Goal: Task Accomplishment & Management: Use online tool/utility

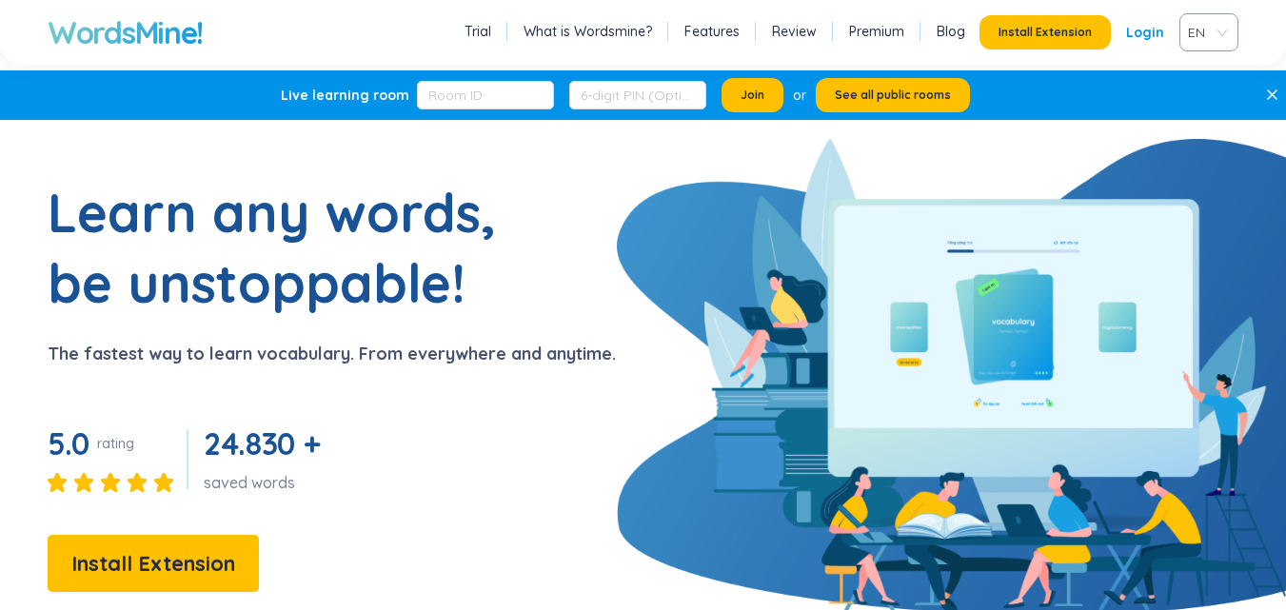
scroll to position [95, 0]
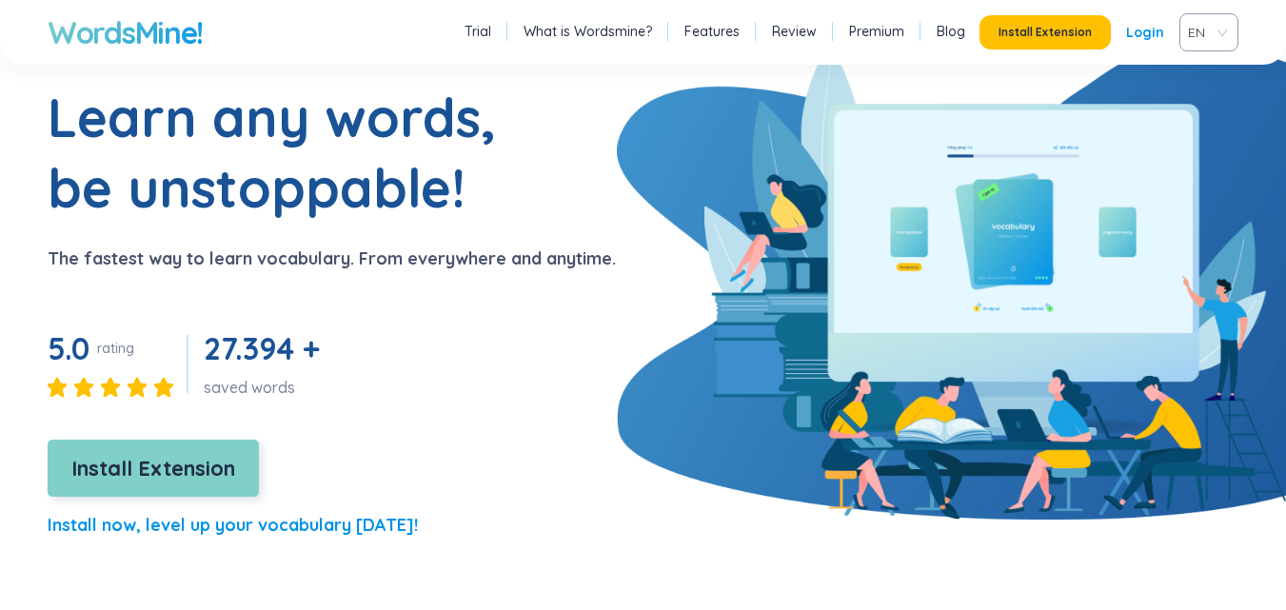
click at [219, 459] on span "Install Extension" at bounding box center [153, 468] width 164 height 33
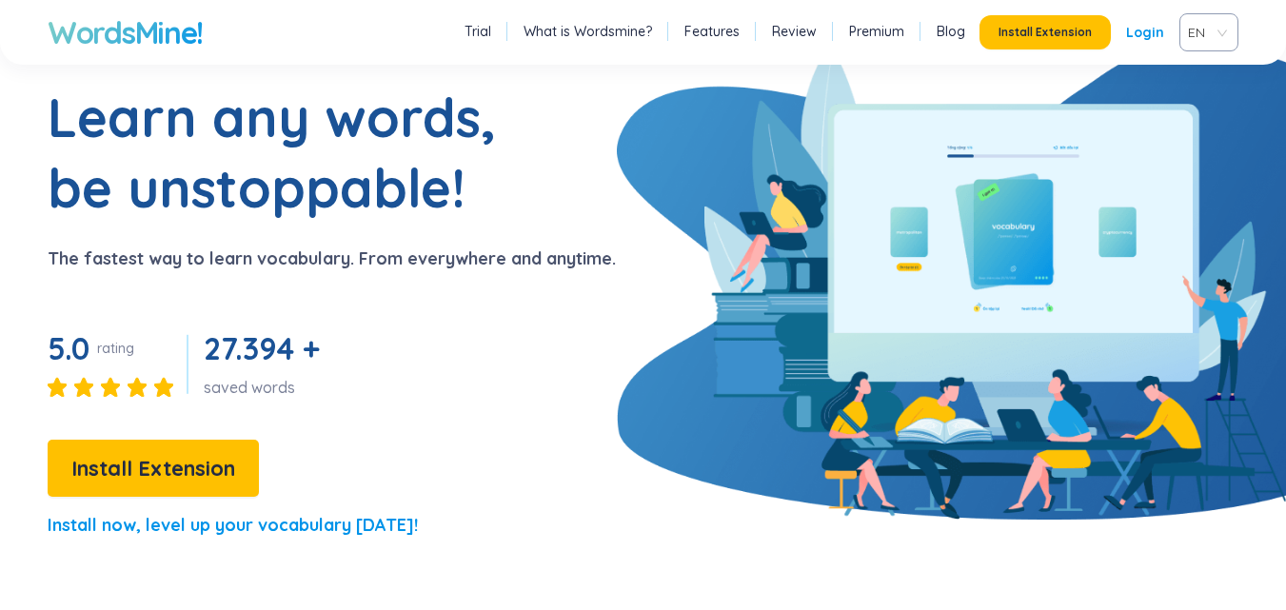
scroll to position [0, 0]
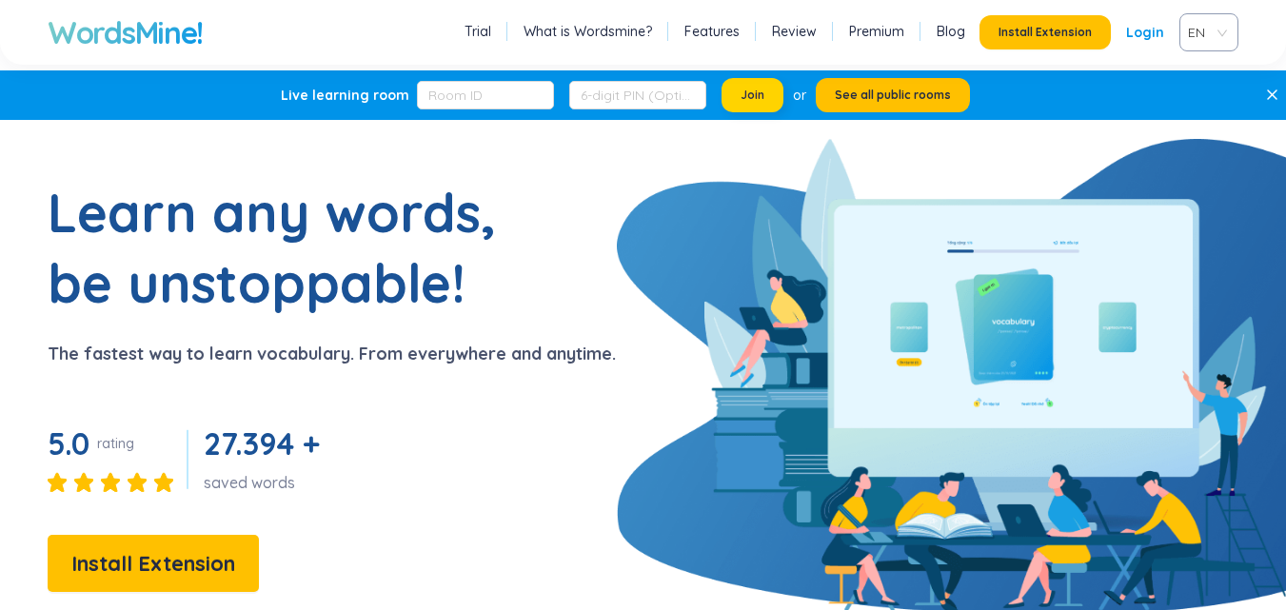
click at [763, 100] on button "Join" at bounding box center [752, 95] width 62 height 34
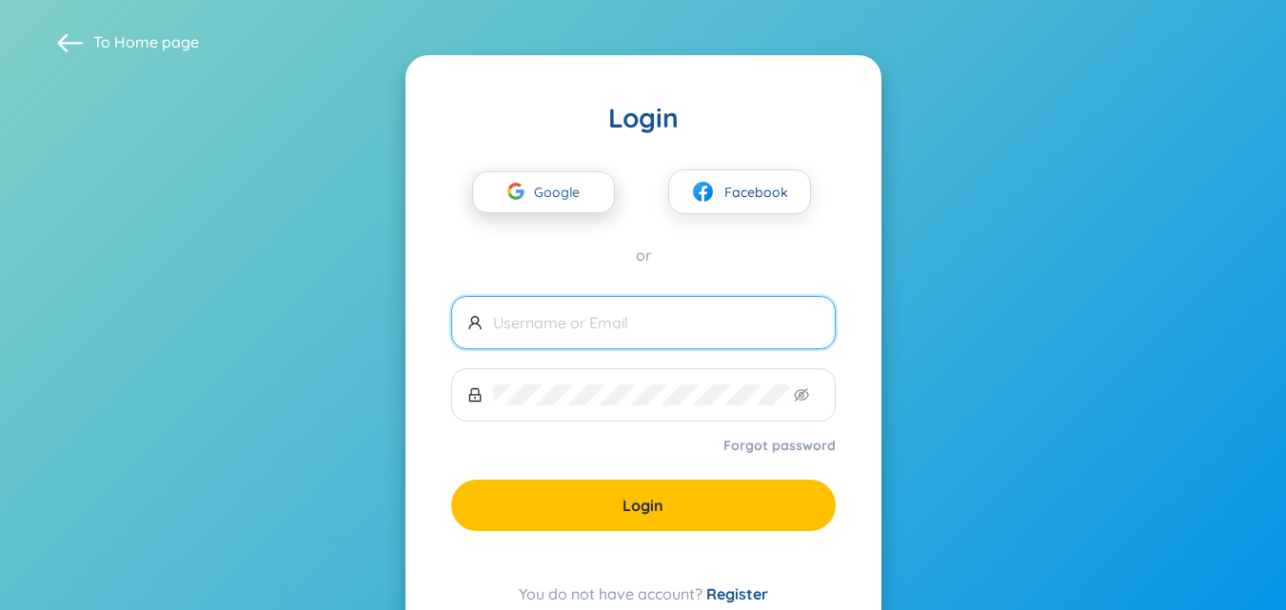
click at [525, 191] on div "button" at bounding box center [516, 194] width 36 height 42
click at [628, 347] on span at bounding box center [643, 322] width 384 height 53
click at [628, 341] on span at bounding box center [643, 322] width 384 height 53
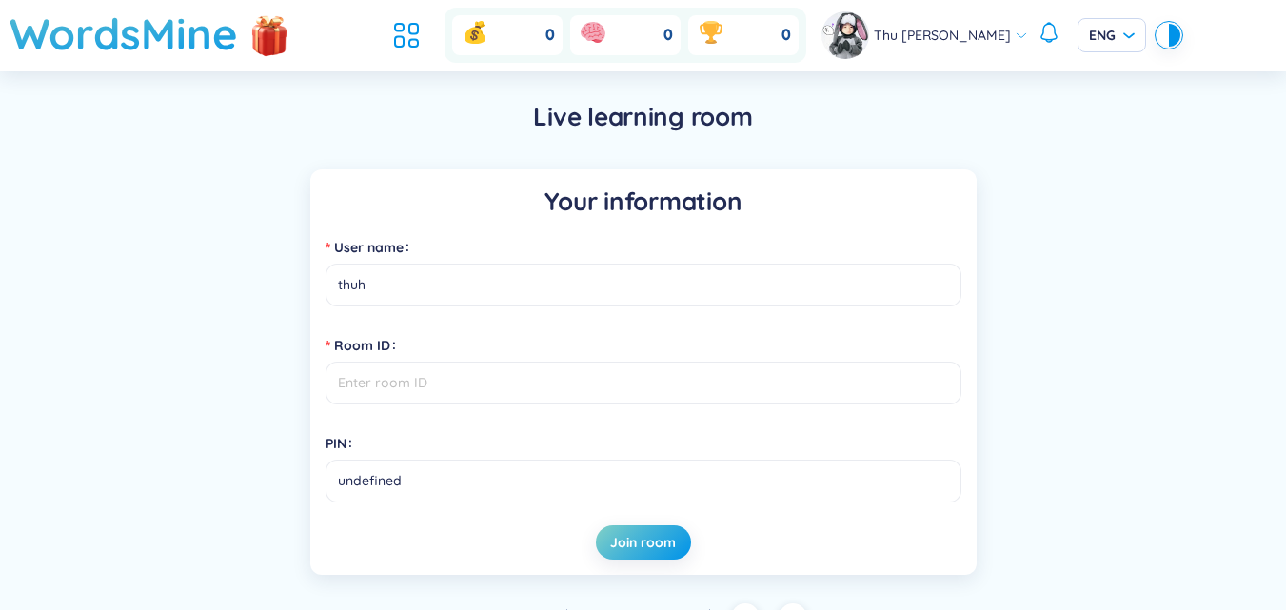
click at [475, 282] on input "thuh" at bounding box center [643, 285] width 636 height 43
type input "thuhien"
drag, startPoint x: 469, startPoint y: 403, endPoint x: 466, endPoint y: 389, distance: 13.6
click at [468, 401] on input "Room ID" at bounding box center [643, 383] width 636 height 43
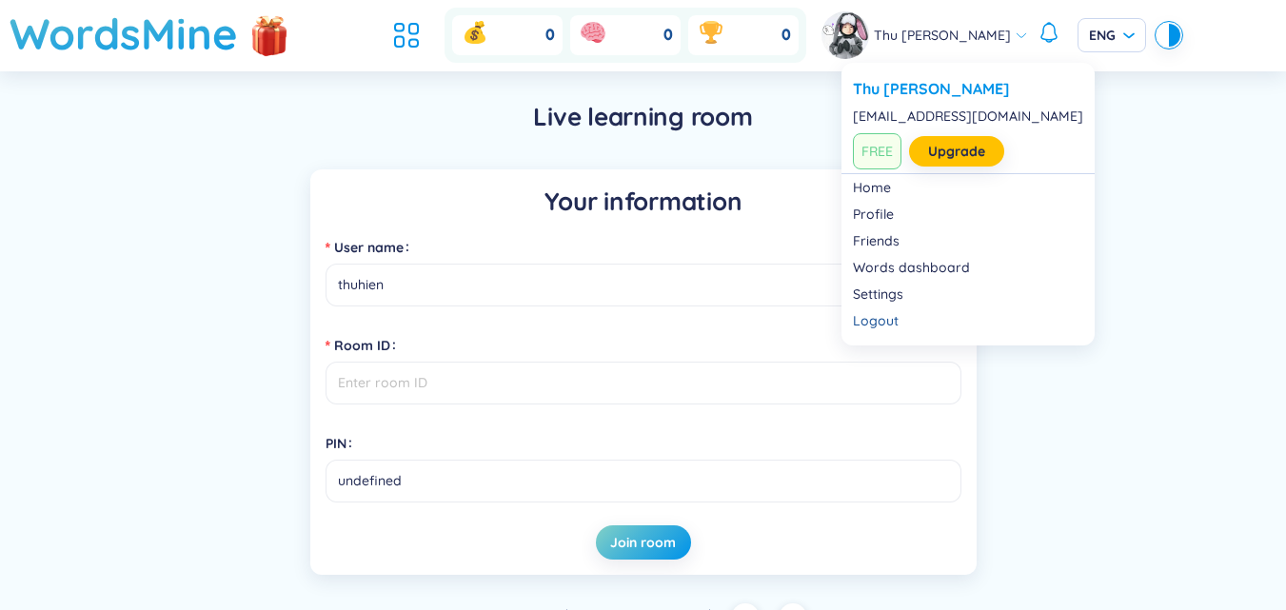
click at [914, 34] on span "Thu Hiền Phạm" at bounding box center [942, 35] width 137 height 21
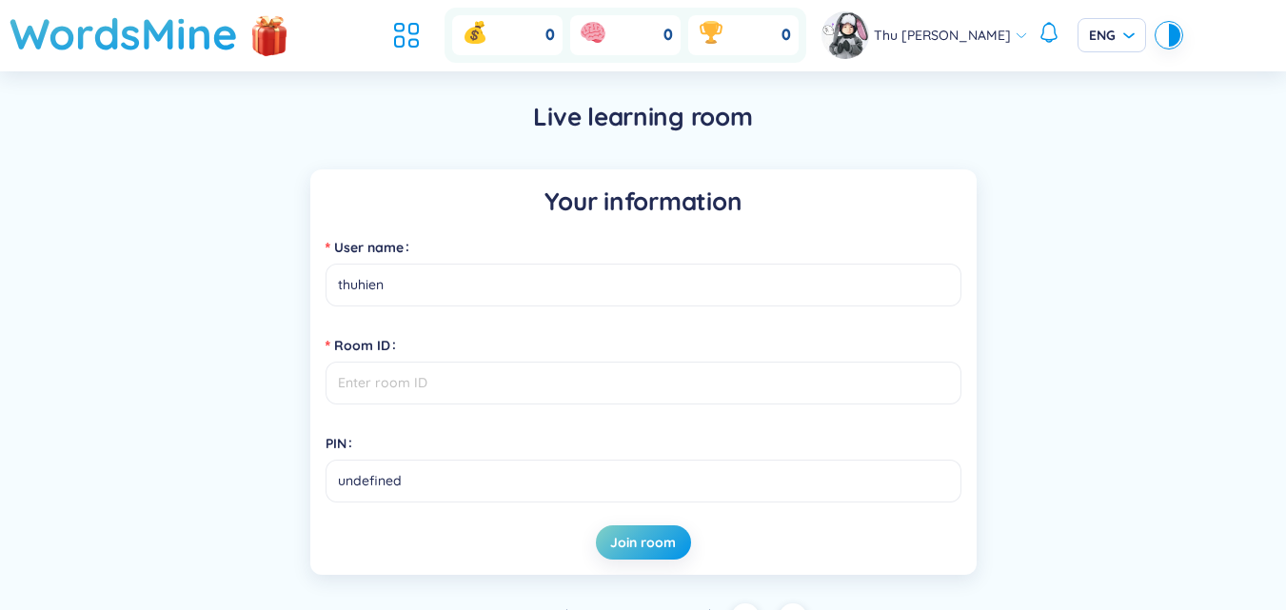
click at [1171, 192] on div "Your information User name thuhien Room ID PIN undefined Join room" at bounding box center [643, 371] width 1229 height 405
click at [185, 32] on h1 "WordsMine" at bounding box center [124, 34] width 228 height 68
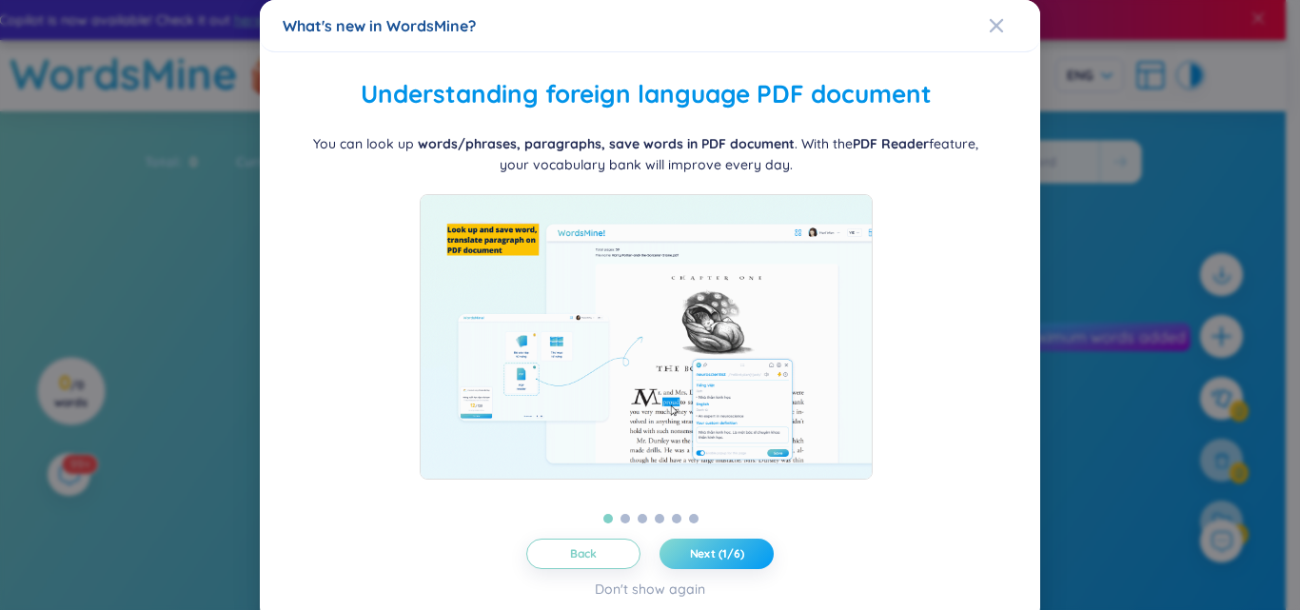
click at [722, 546] on span "Next (1/6)" at bounding box center [717, 553] width 54 height 15
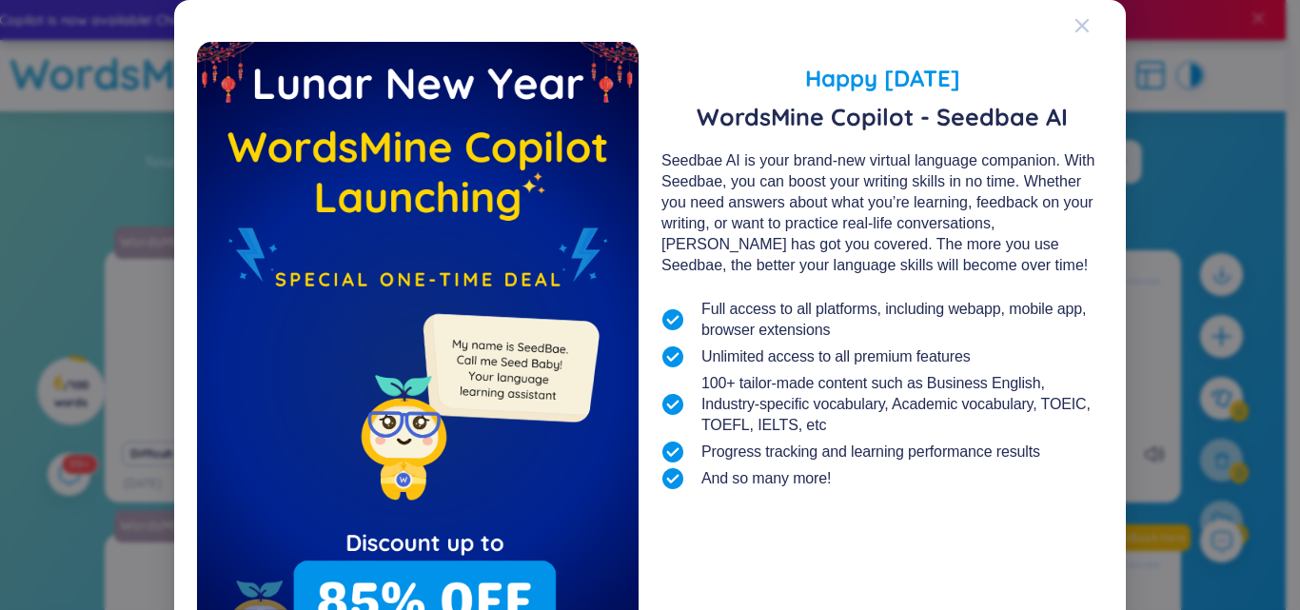
click at [1074, 17] on div "Close" at bounding box center [1081, 25] width 15 height 51
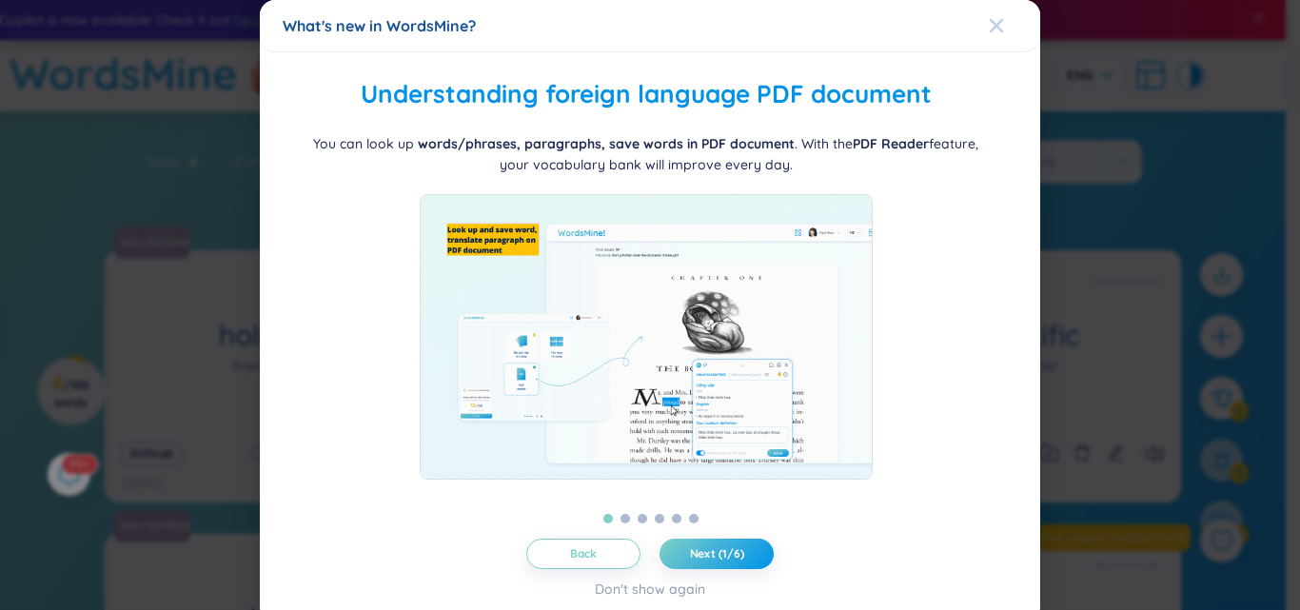
click at [993, 24] on span "Close" at bounding box center [1014, 25] width 51 height 51
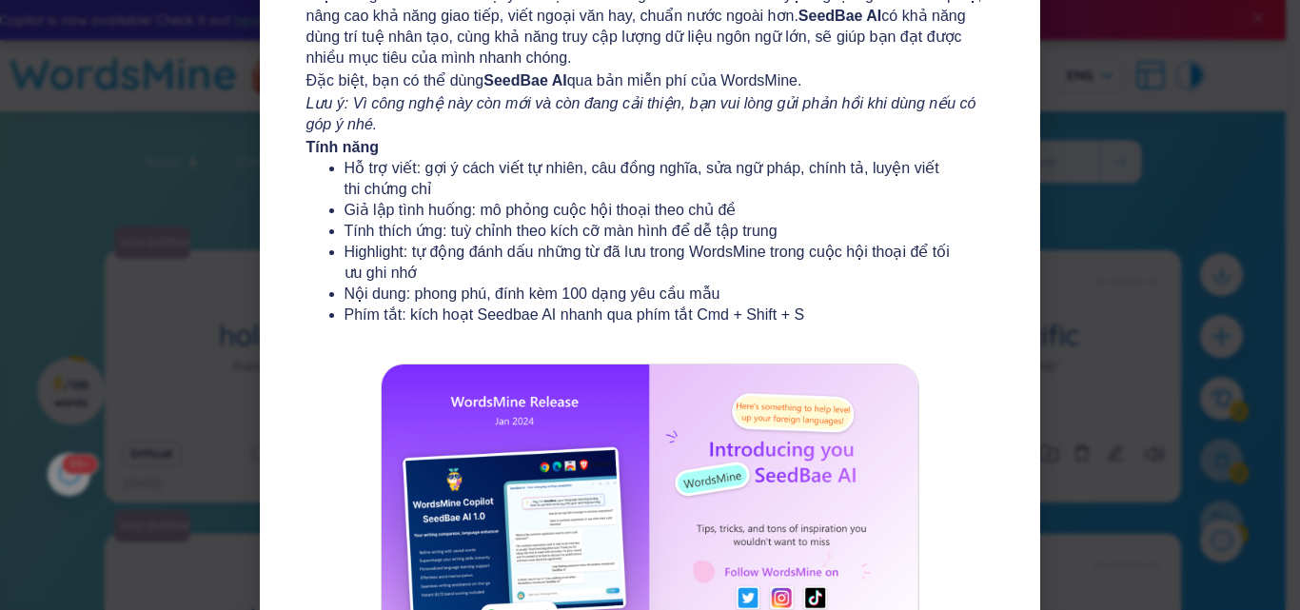
scroll to position [351, 0]
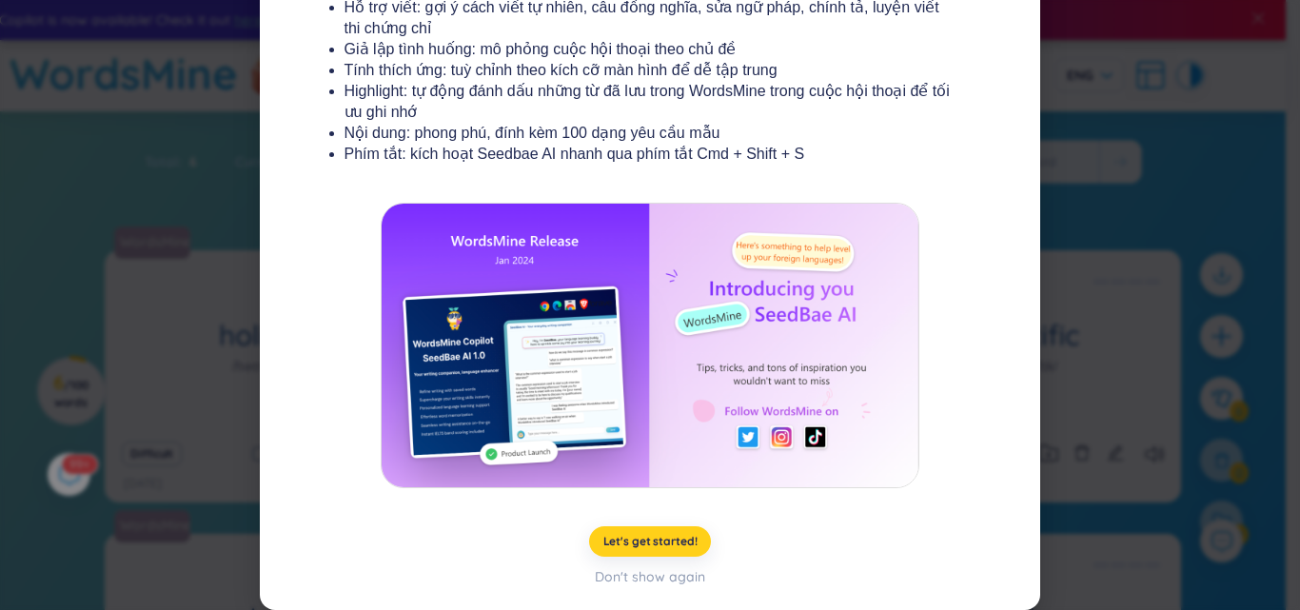
click at [657, 548] on span "Let's get started!" at bounding box center [650, 541] width 94 height 15
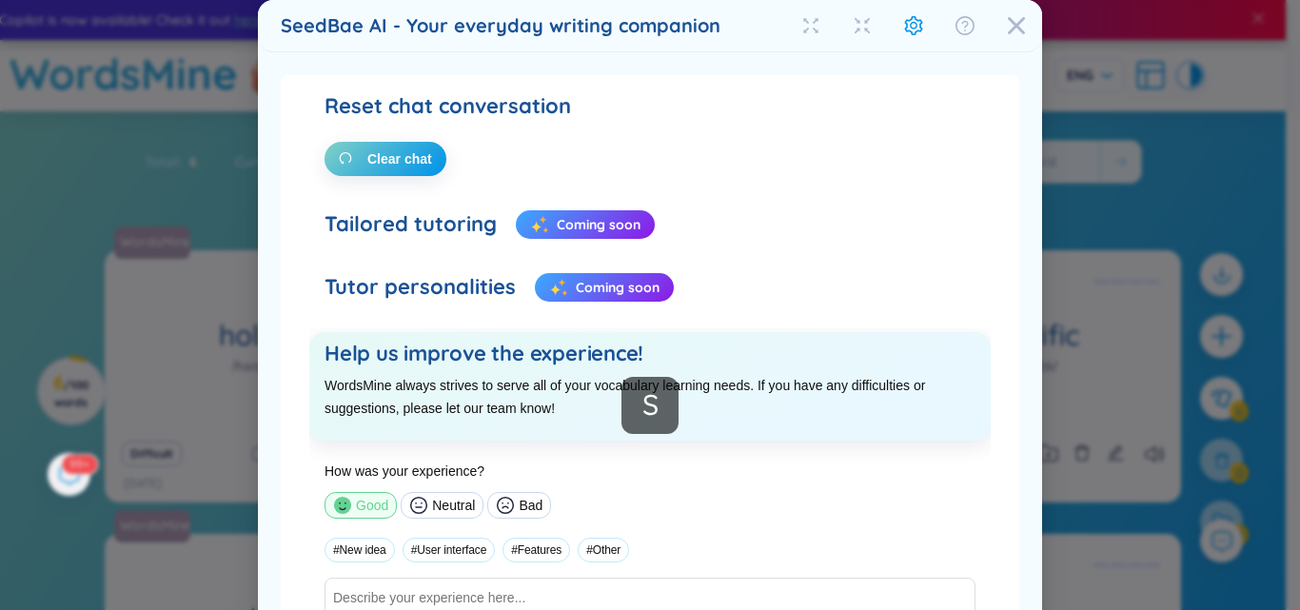
scroll to position [174, 0]
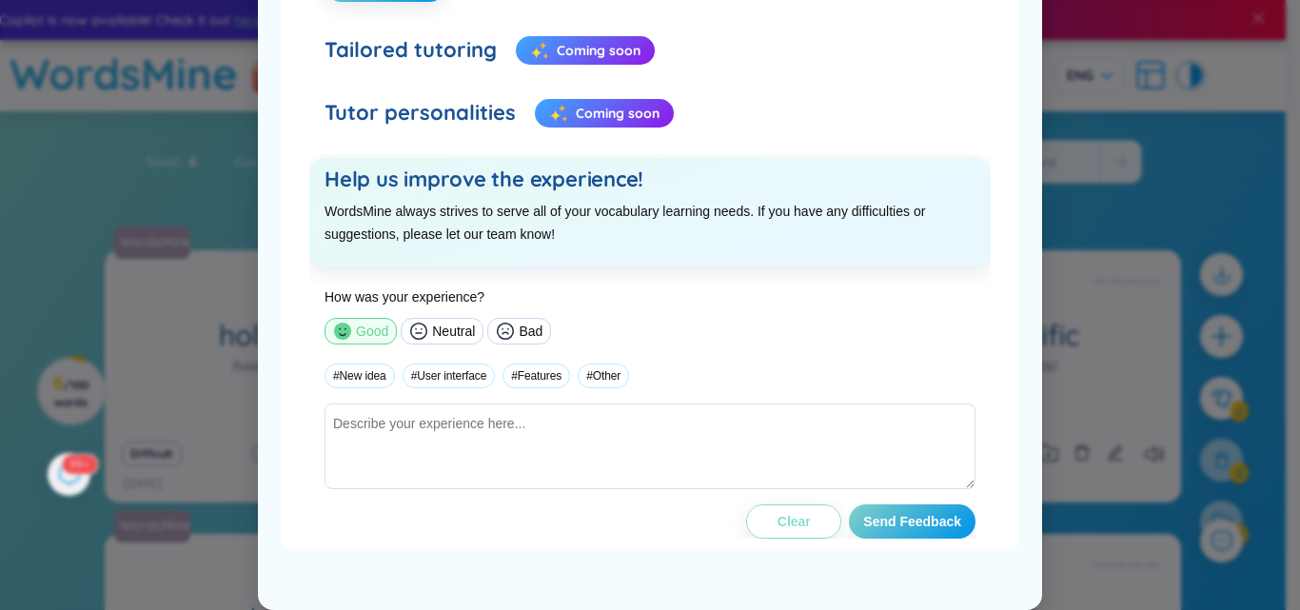
click at [793, 526] on span "Clear" at bounding box center [793, 521] width 33 height 19
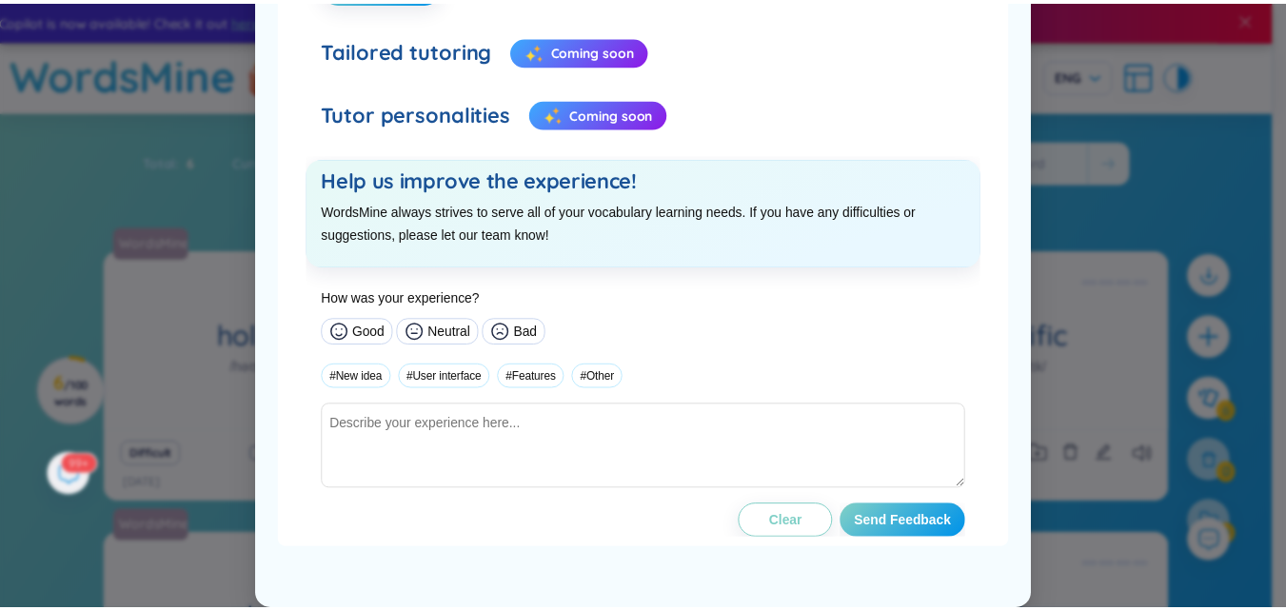
scroll to position [0, 0]
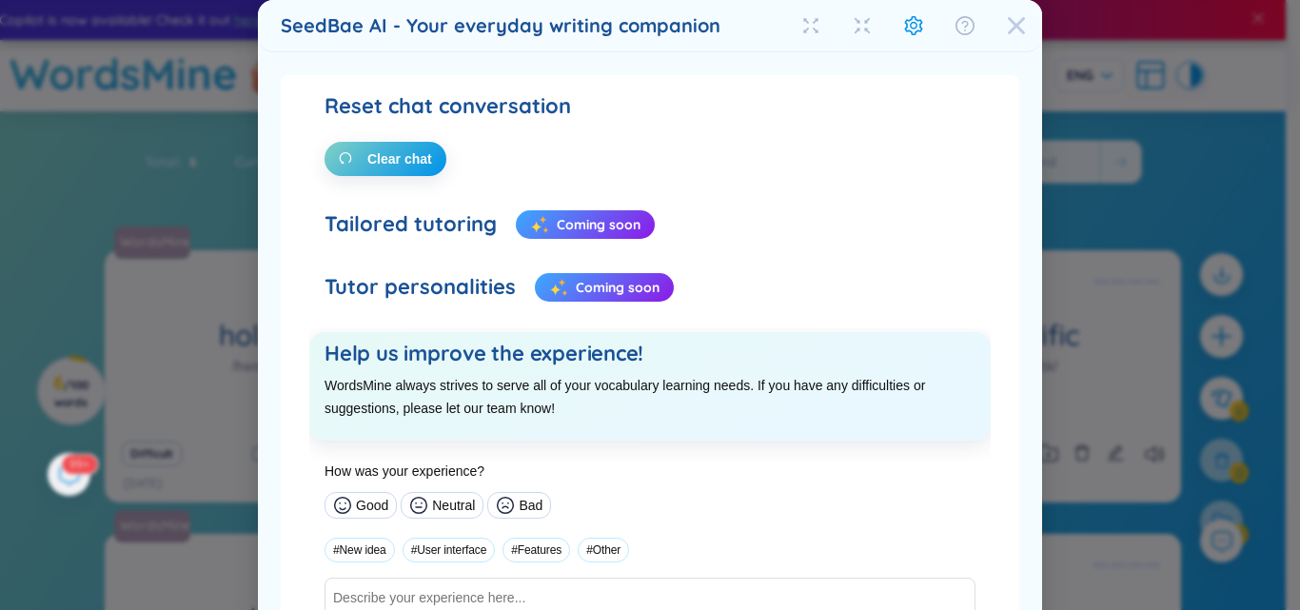
click at [1008, 20] on icon "Close" at bounding box center [1016, 25] width 17 height 17
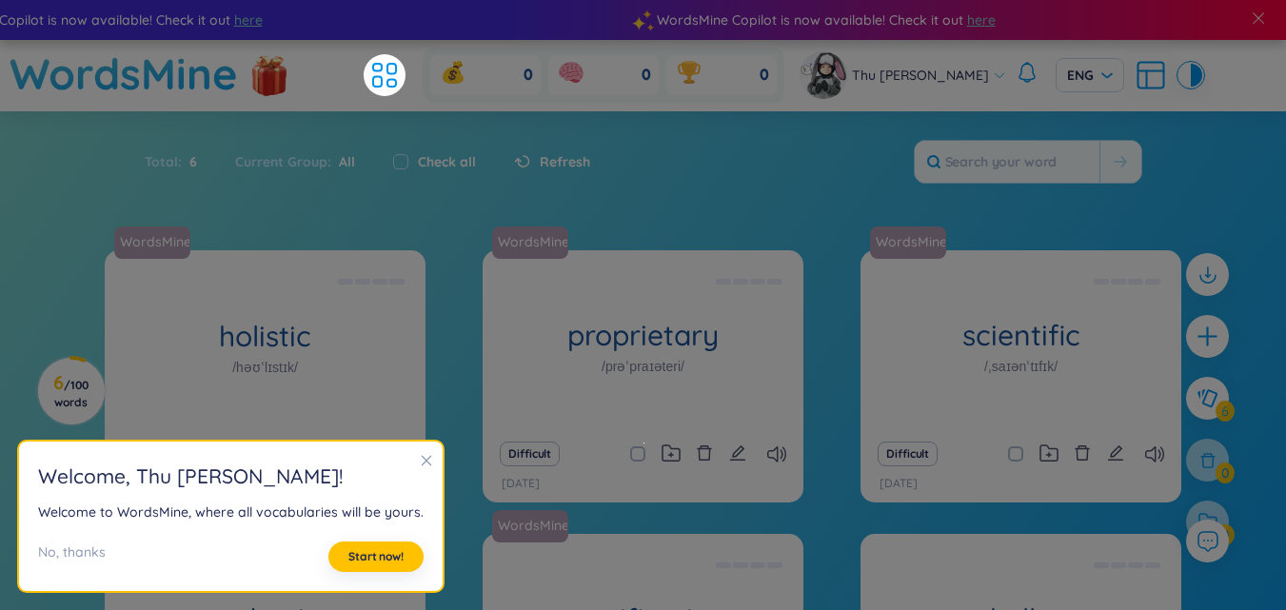
click at [425, 458] on icon "close" at bounding box center [426, 460] width 13 height 13
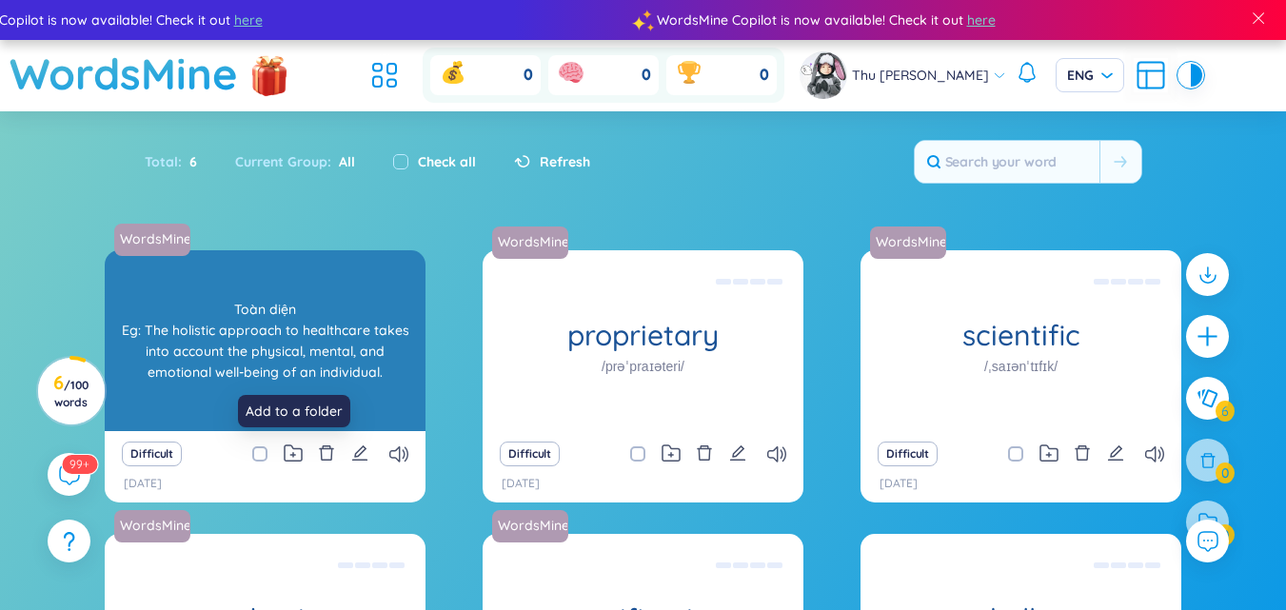
click at [306, 365] on div "WordsMine holistic /həʊˈlɪstɪk/ Toàn diện Eg: The holistic approach to healthca…" at bounding box center [265, 340] width 321 height 181
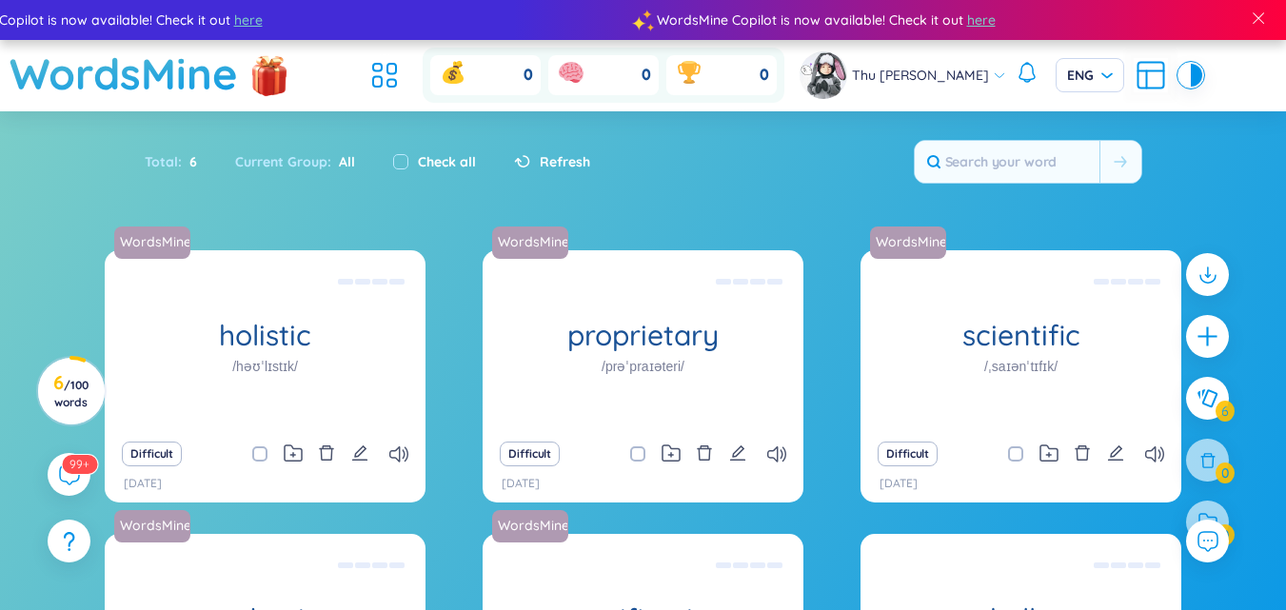
click at [427, 350] on div "WordsMine holistic /həʊˈlɪstɪk/ Toàn diện Eg: The holistic approach to healthca…" at bounding box center [643, 530] width 1076 height 560
click at [404, 448] on icon at bounding box center [398, 454] width 19 height 16
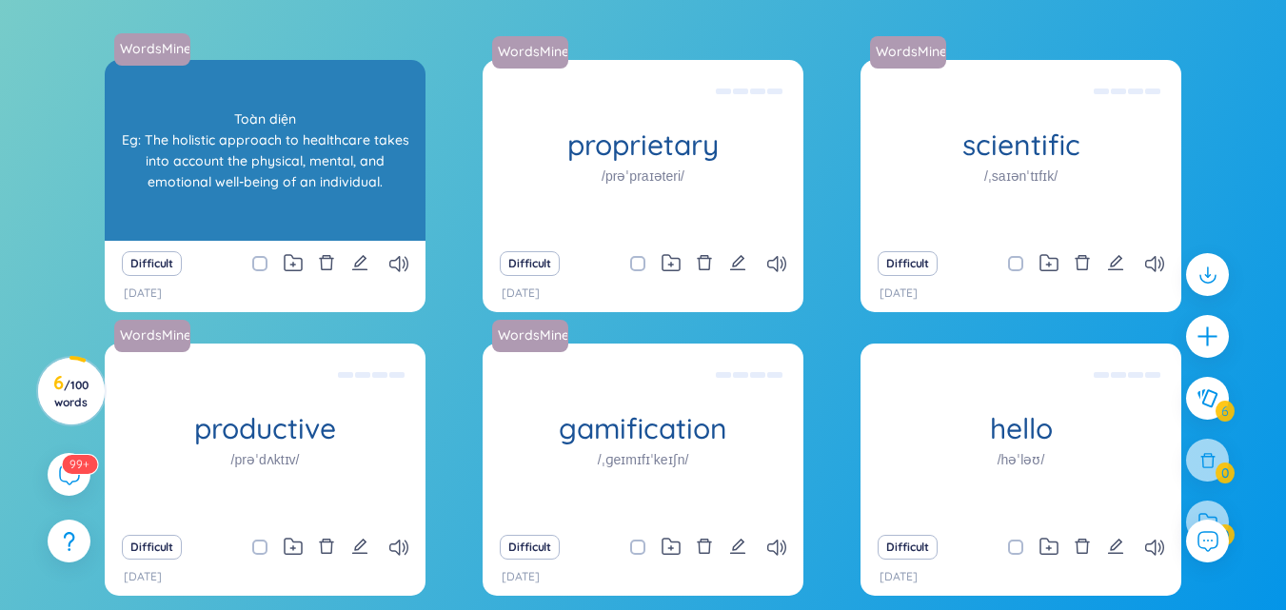
click at [338, 206] on div "WordsMine holistic /həʊˈlɪstɪk/ Toàn diện Eg: The holistic approach to healthca…" at bounding box center [265, 150] width 321 height 181
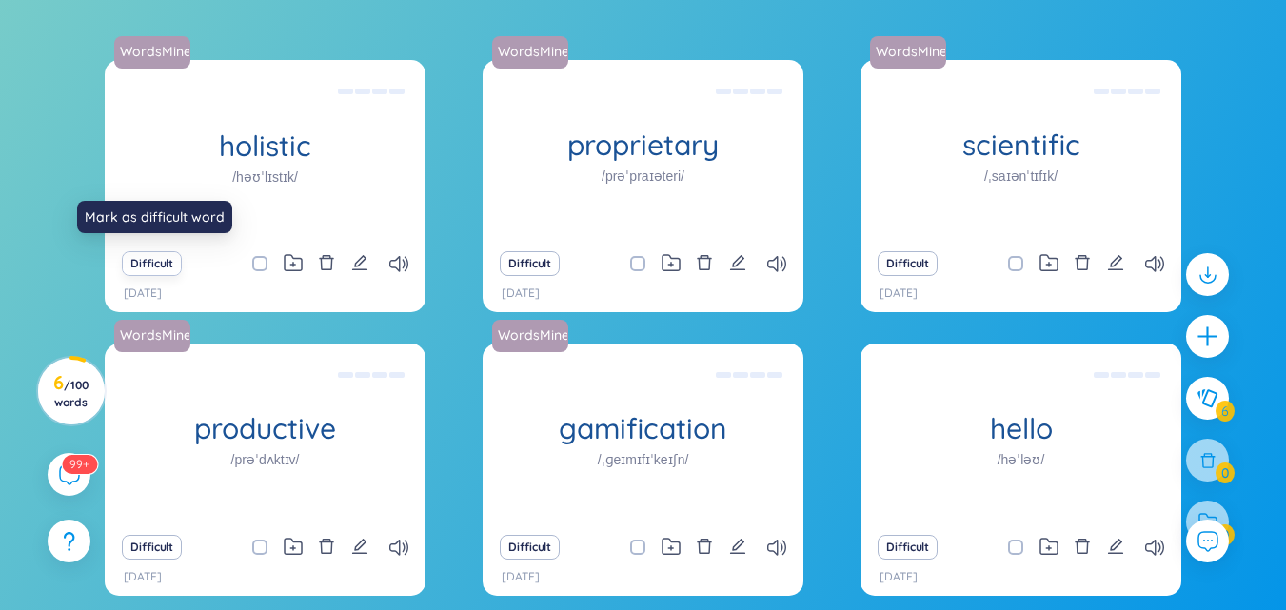
click at [167, 261] on button "Difficult" at bounding box center [152, 263] width 60 height 25
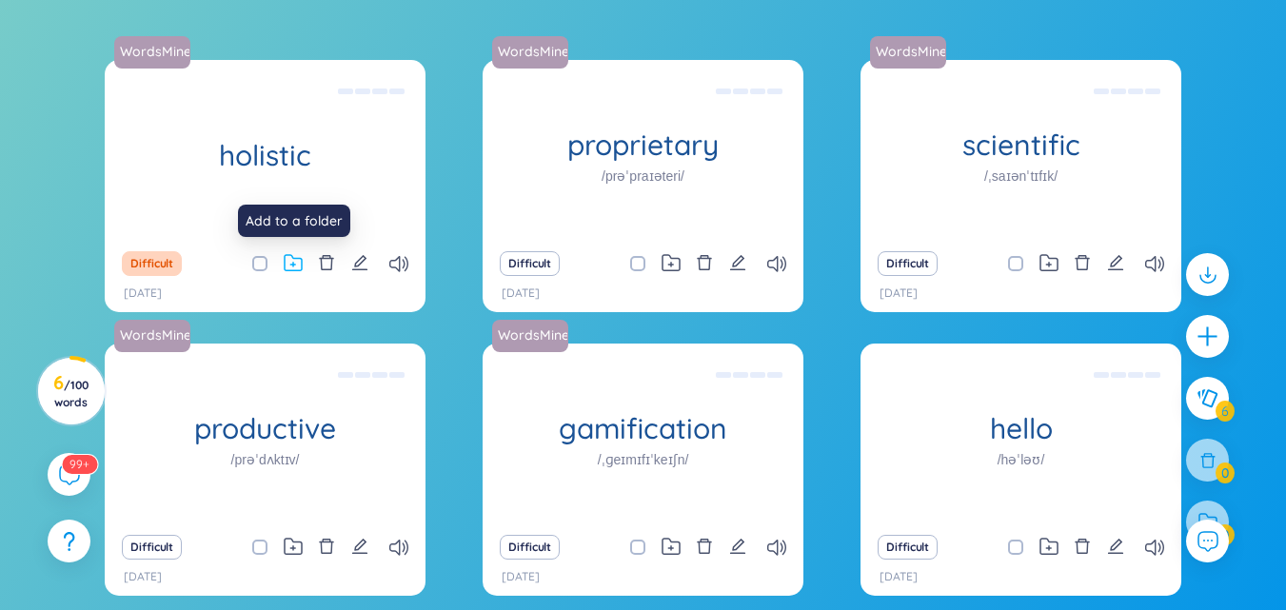
click at [292, 263] on icon at bounding box center [292, 265] width 5 height 5
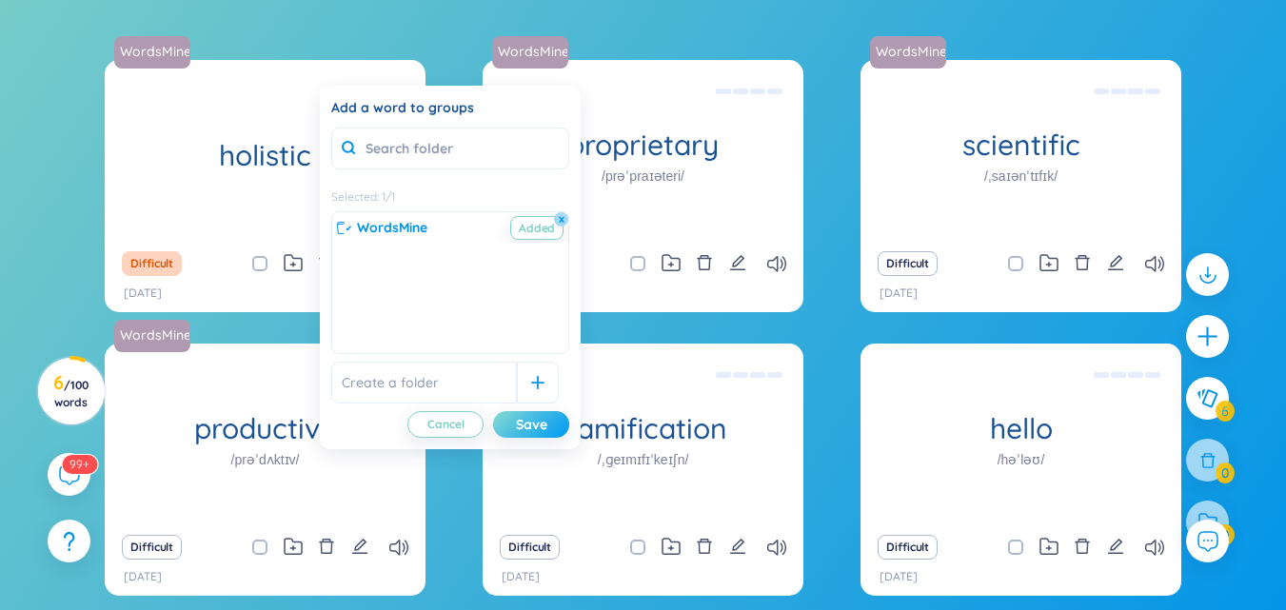
click at [537, 423] on div "Save" at bounding box center [531, 424] width 31 height 21
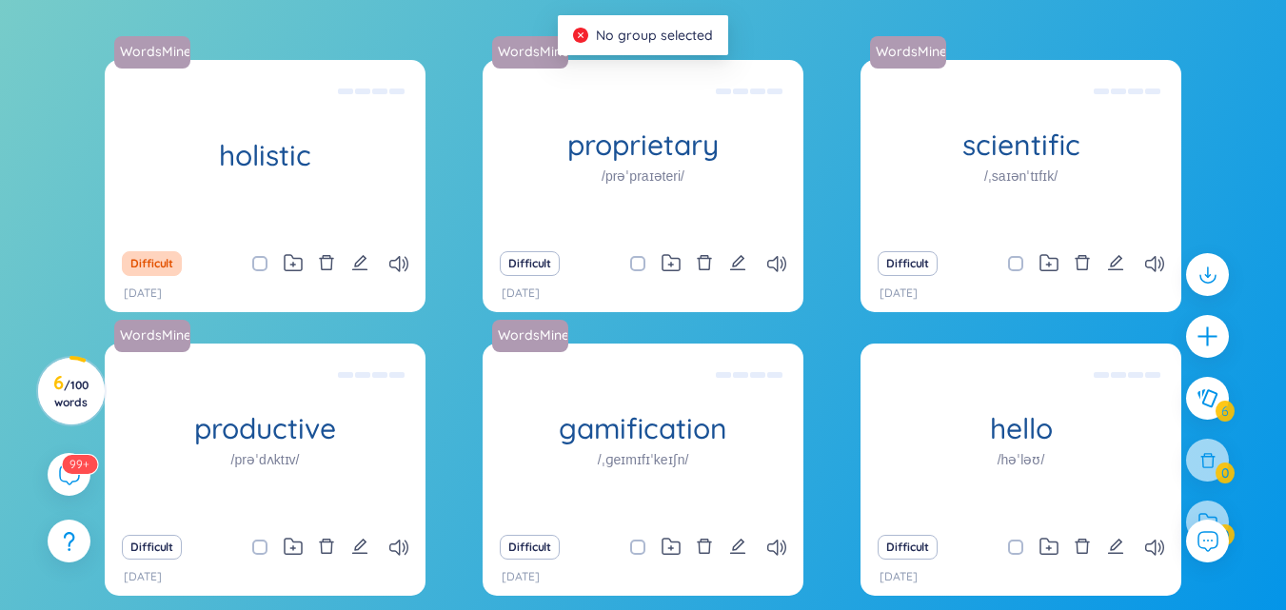
click at [786, 29] on section "Sort Alphabet Ascending Alphabet Descending Time-based Ascending Time-based Des…" at bounding box center [643, 289] width 1286 height 737
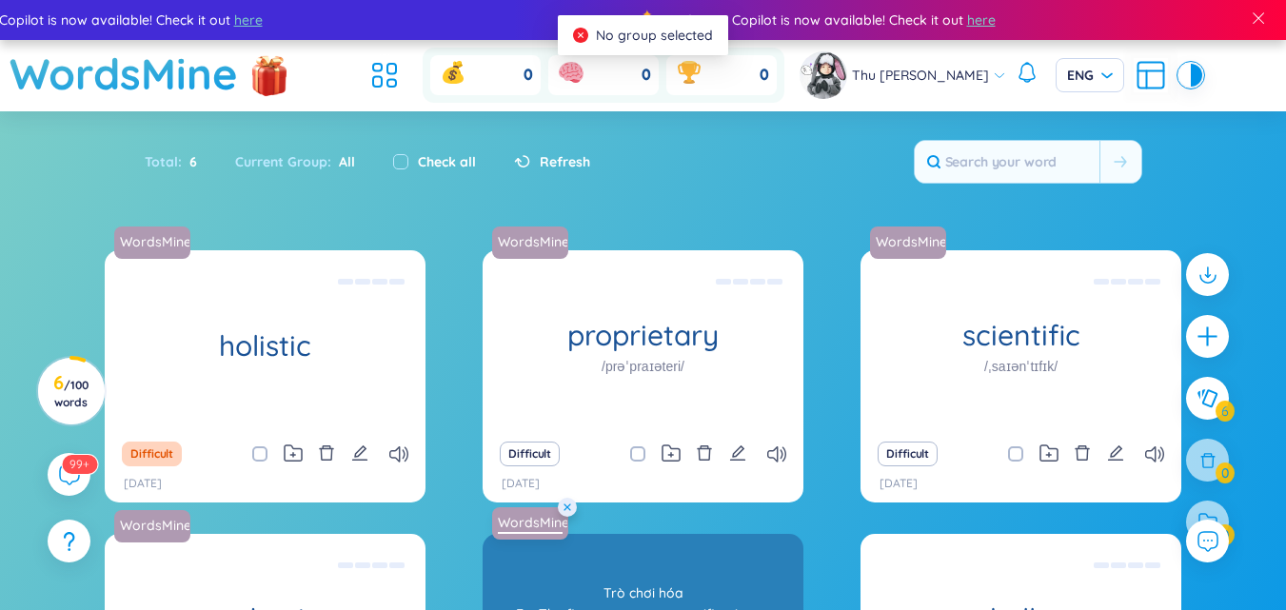
scroll to position [276, 0]
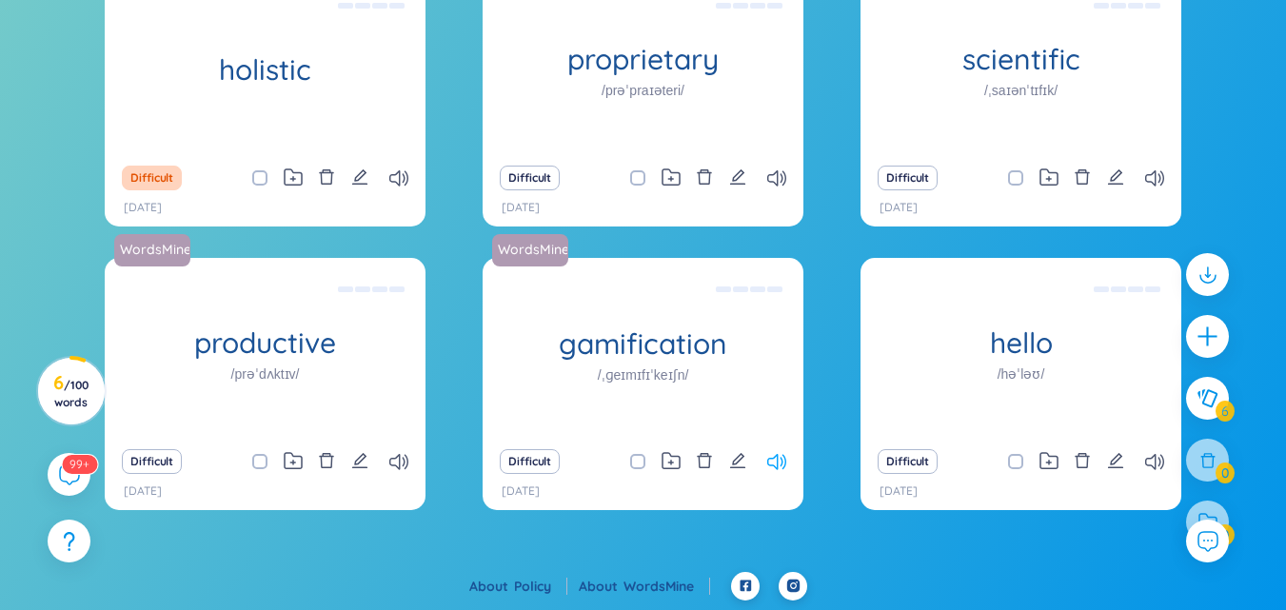
click at [773, 462] on icon at bounding box center [776, 462] width 19 height 16
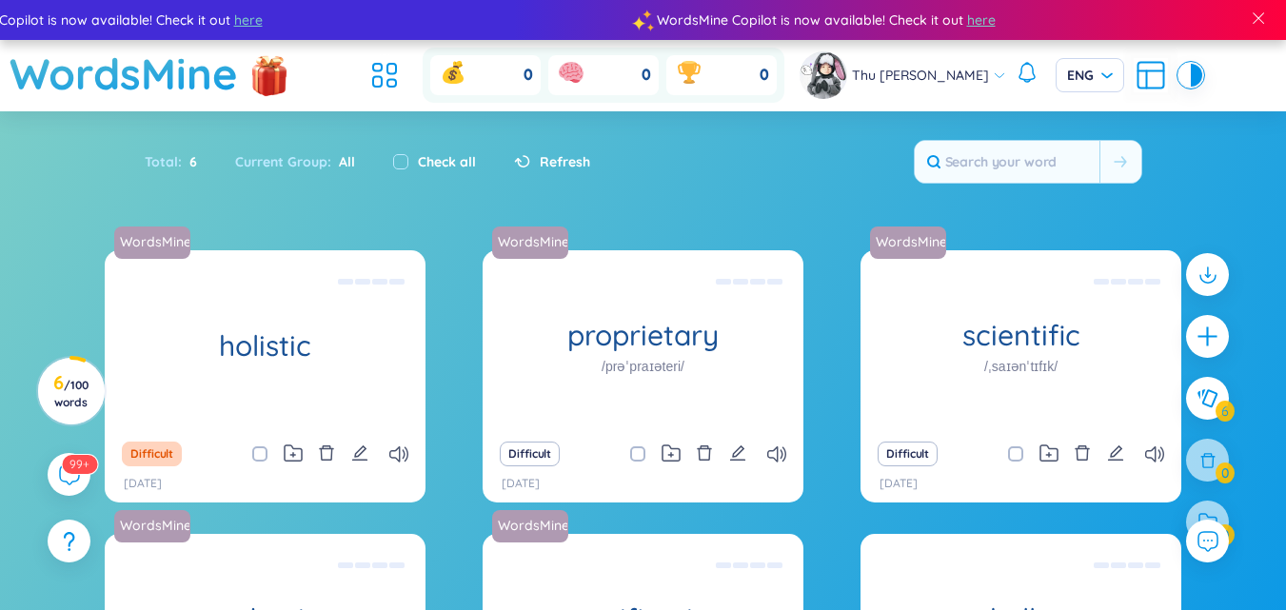
click at [177, 162] on div "Total : 6" at bounding box center [180, 162] width 71 height 40
click at [315, 164] on div "Current Group : All" at bounding box center [295, 162] width 158 height 40
click at [397, 167] on input "checkbox" at bounding box center [400, 161] width 15 height 15
checkbox input "true"
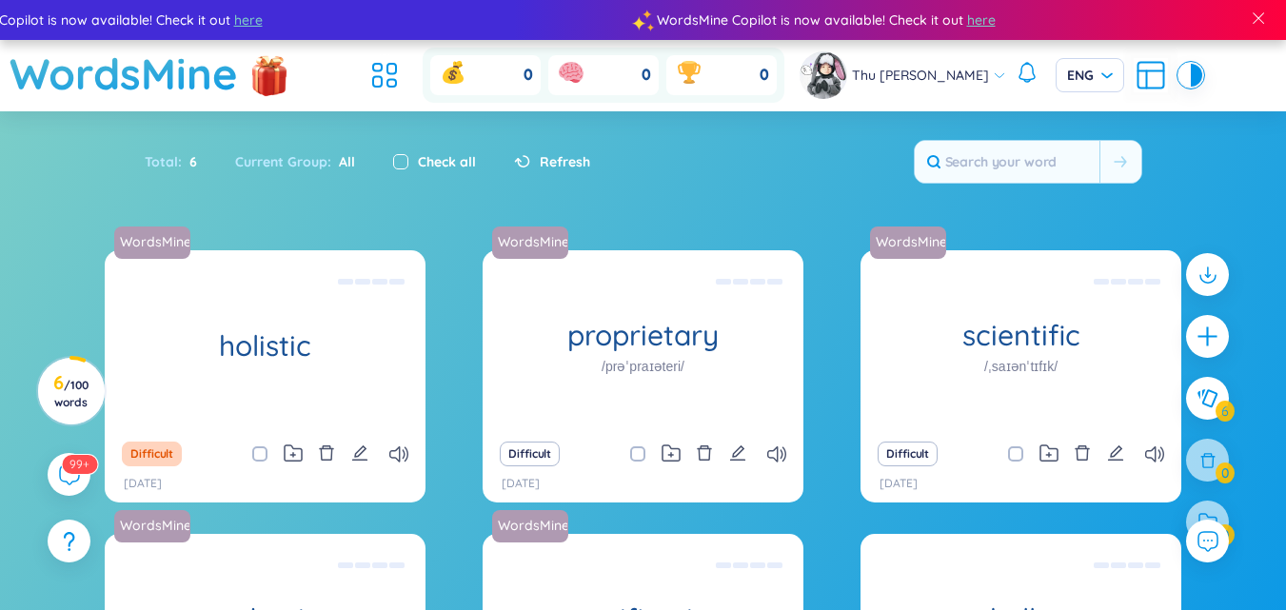
checkbox input "true"
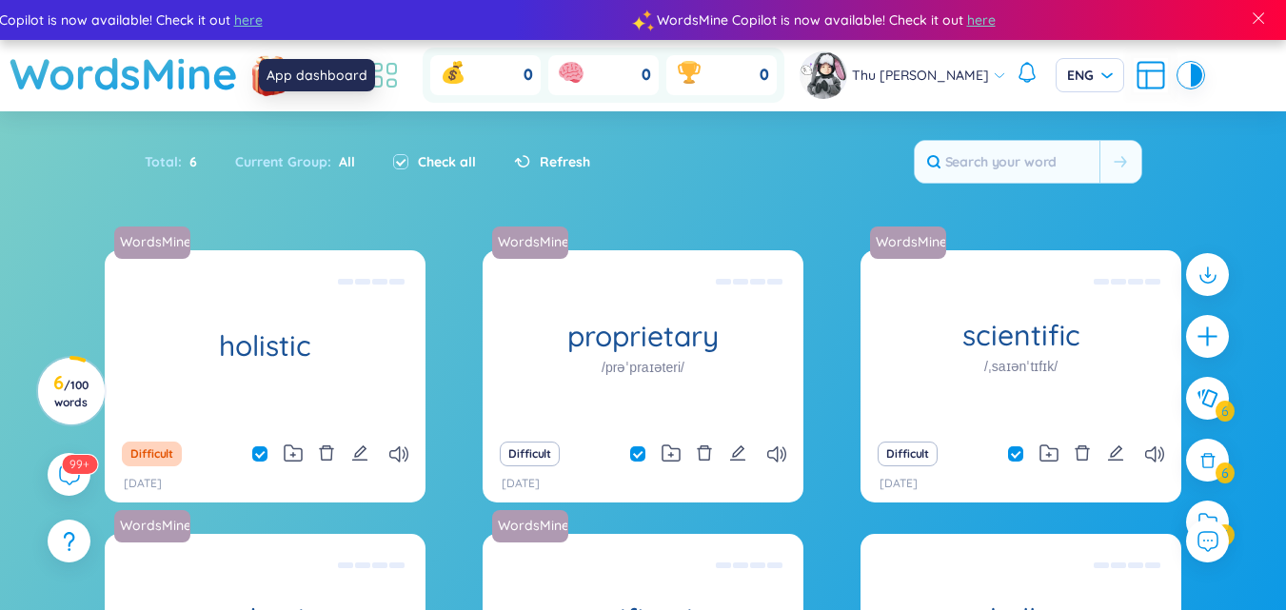
click at [398, 79] on icon at bounding box center [384, 75] width 34 height 34
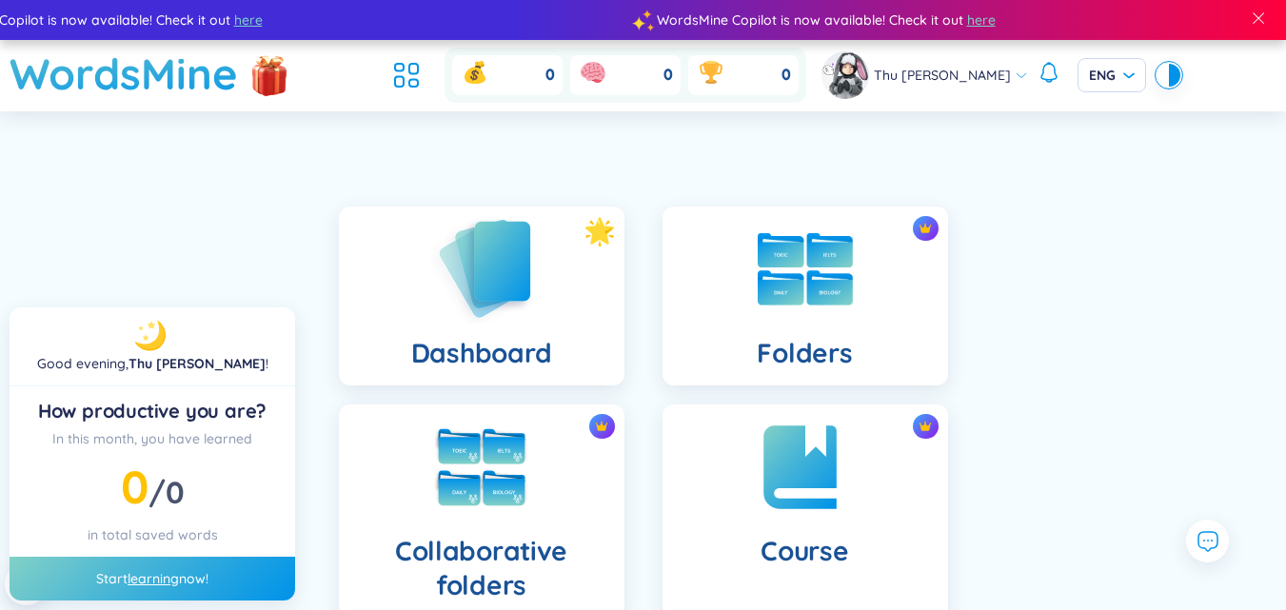
click at [508, 298] on img at bounding box center [481, 268] width 105 height 108
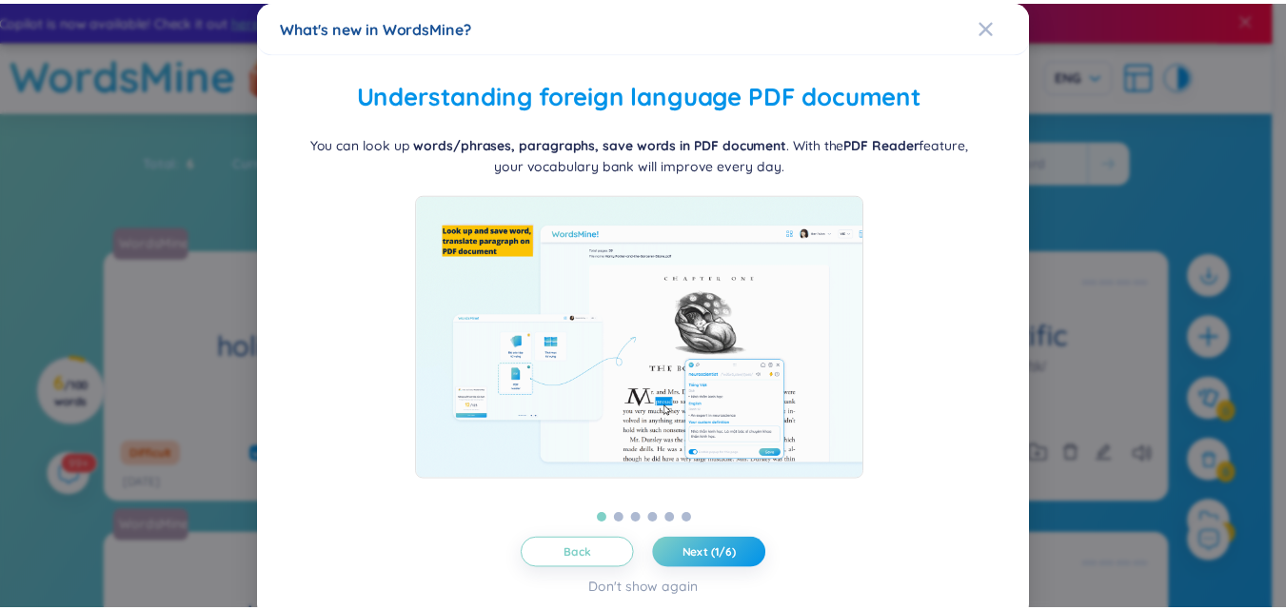
scroll to position [12, 0]
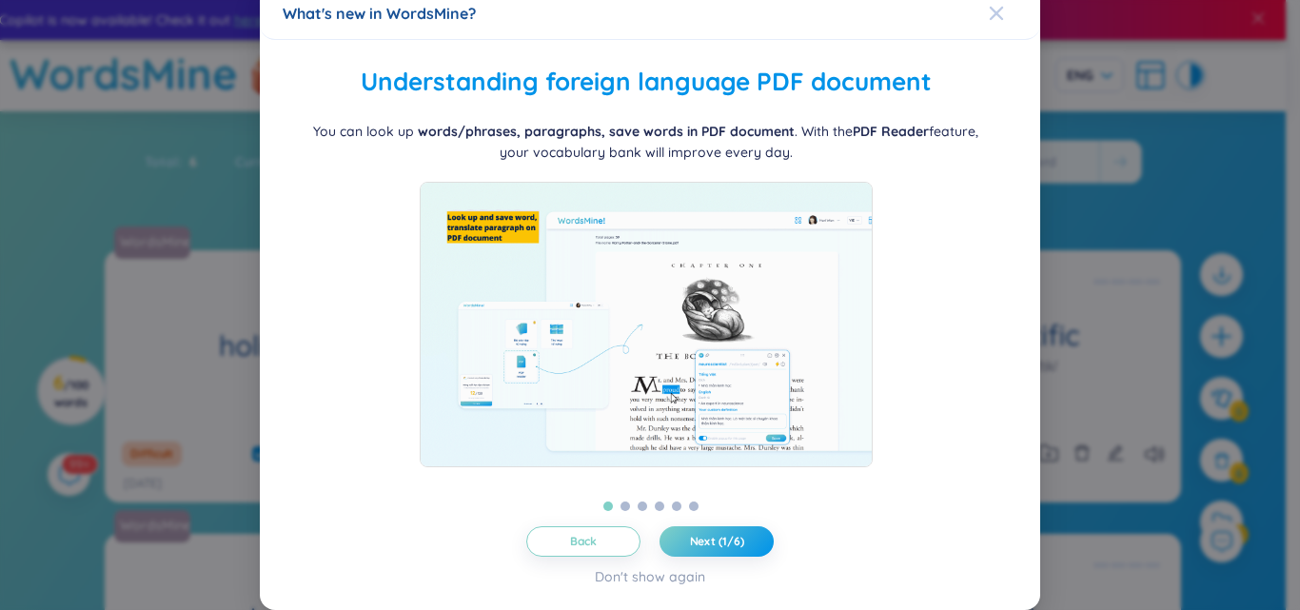
click at [989, 16] on icon "Close" at bounding box center [996, 13] width 15 height 15
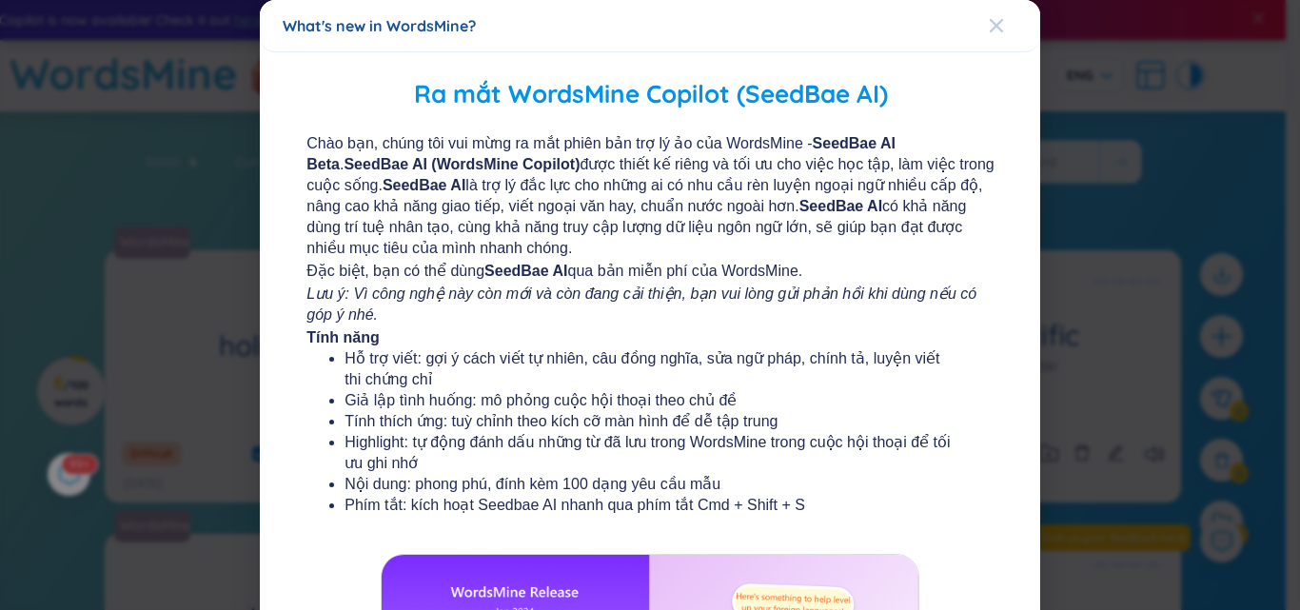
click at [989, 22] on icon "Close" at bounding box center [996, 25] width 15 height 15
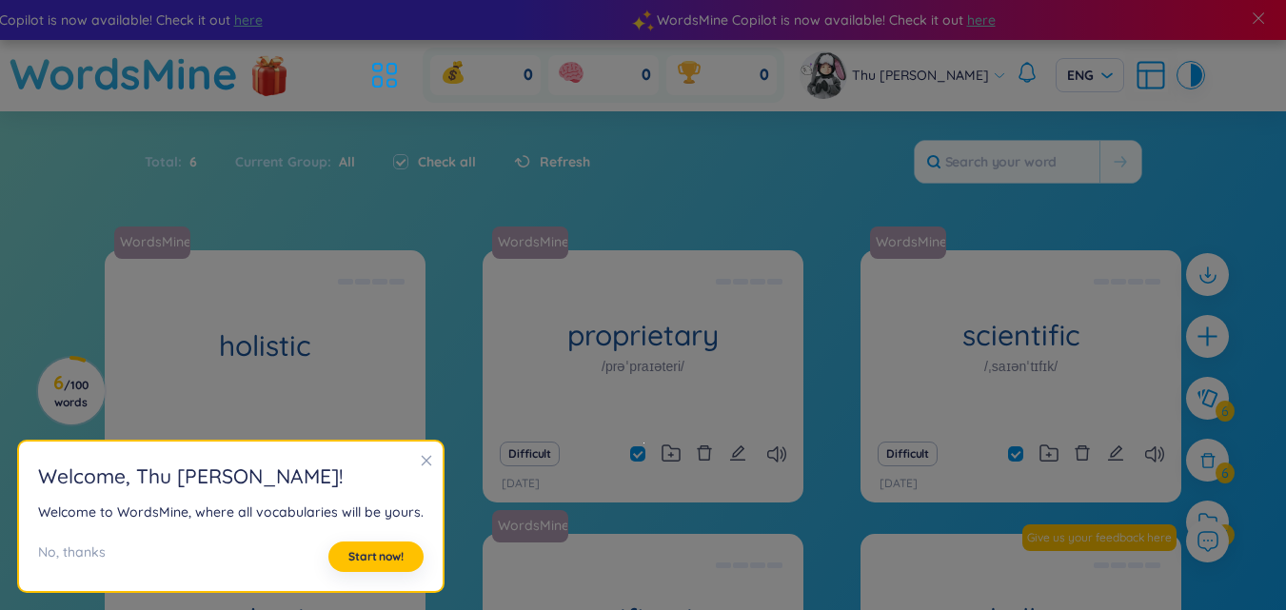
click at [423, 462] on icon "close" at bounding box center [426, 460] width 13 height 13
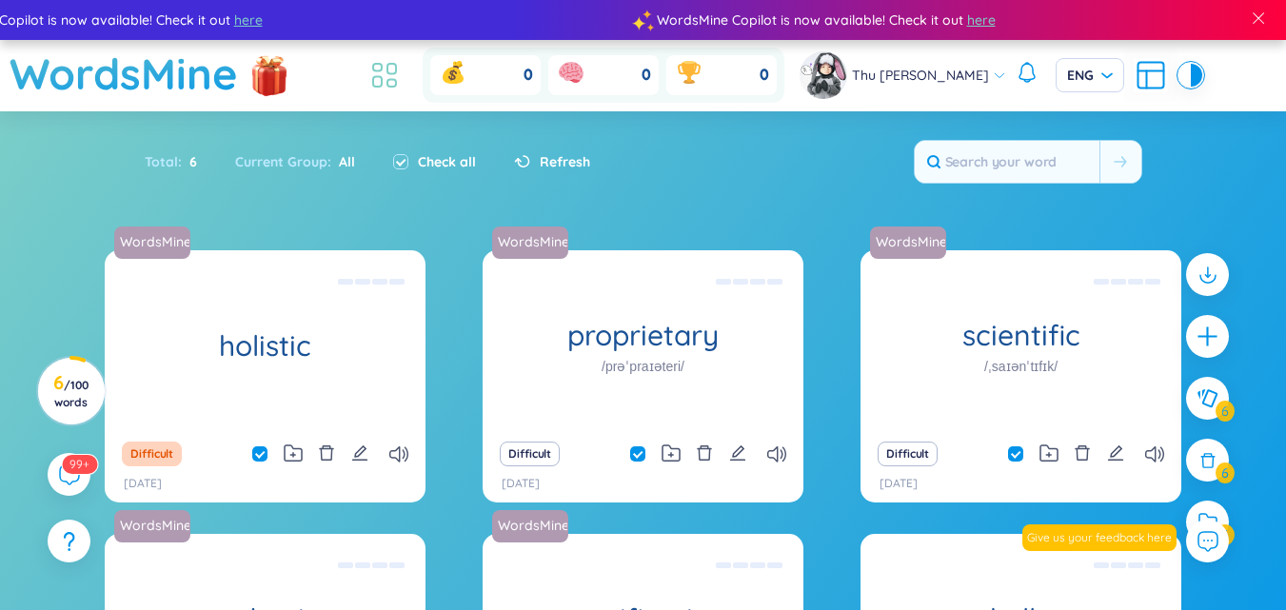
click at [396, 87] on icon at bounding box center [391, 84] width 9 height 8
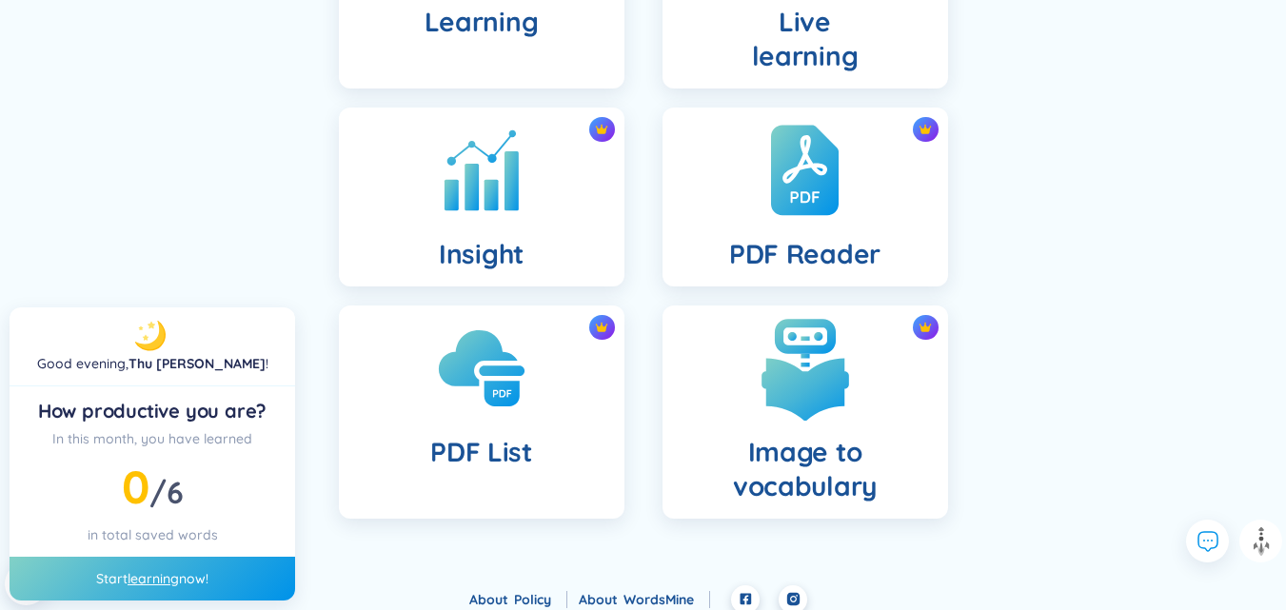
scroll to position [775, 0]
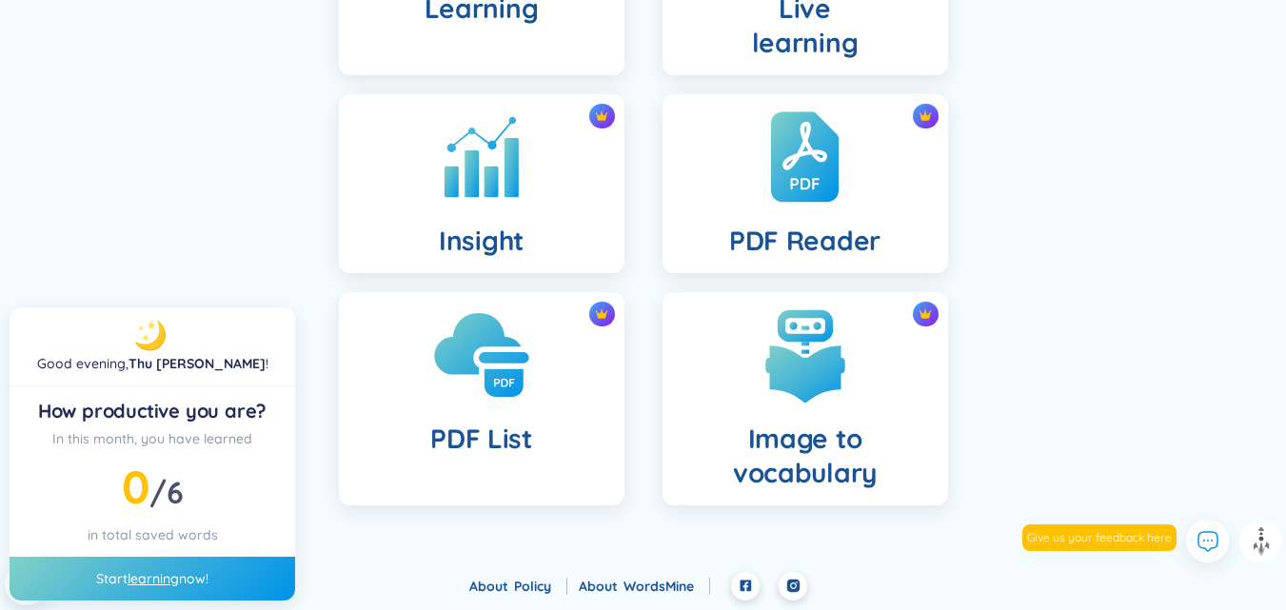
click at [465, 418] on div "PDF List" at bounding box center [481, 398] width 285 height 213
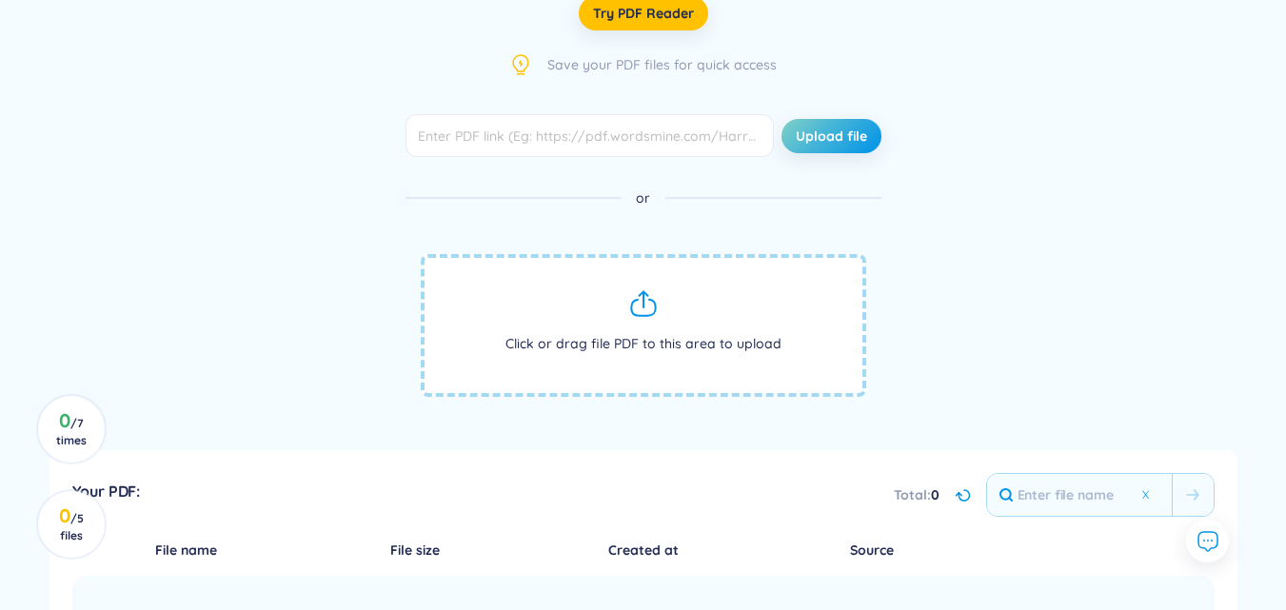
scroll to position [128, 0]
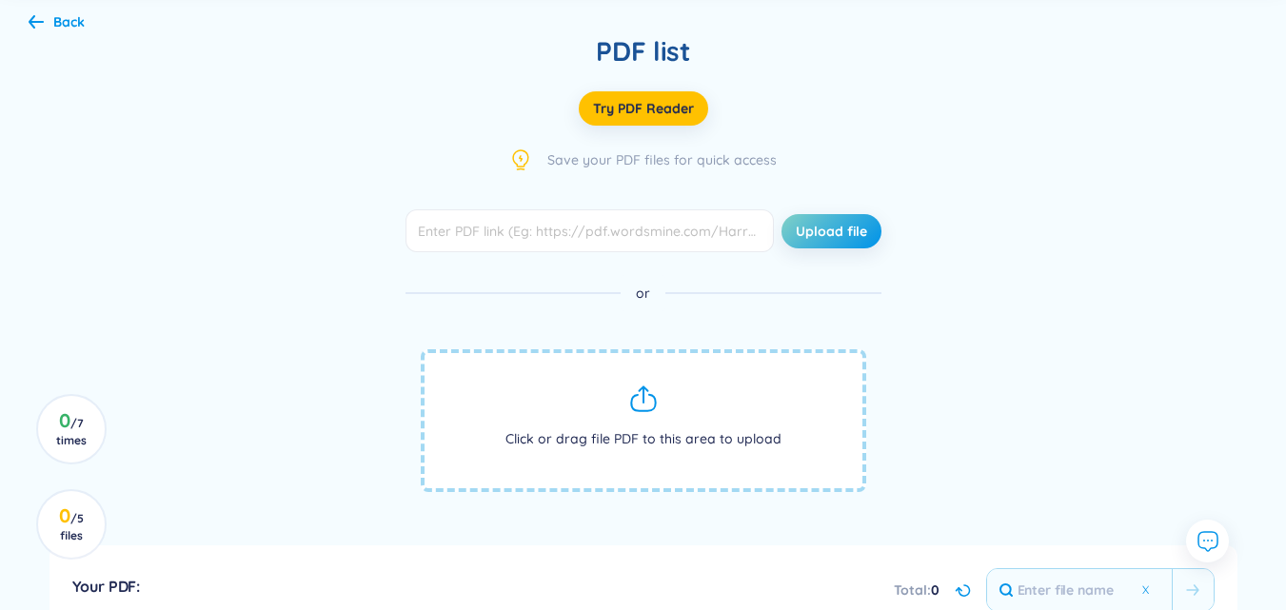
click at [639, 403] on icon at bounding box center [643, 398] width 30 height 30
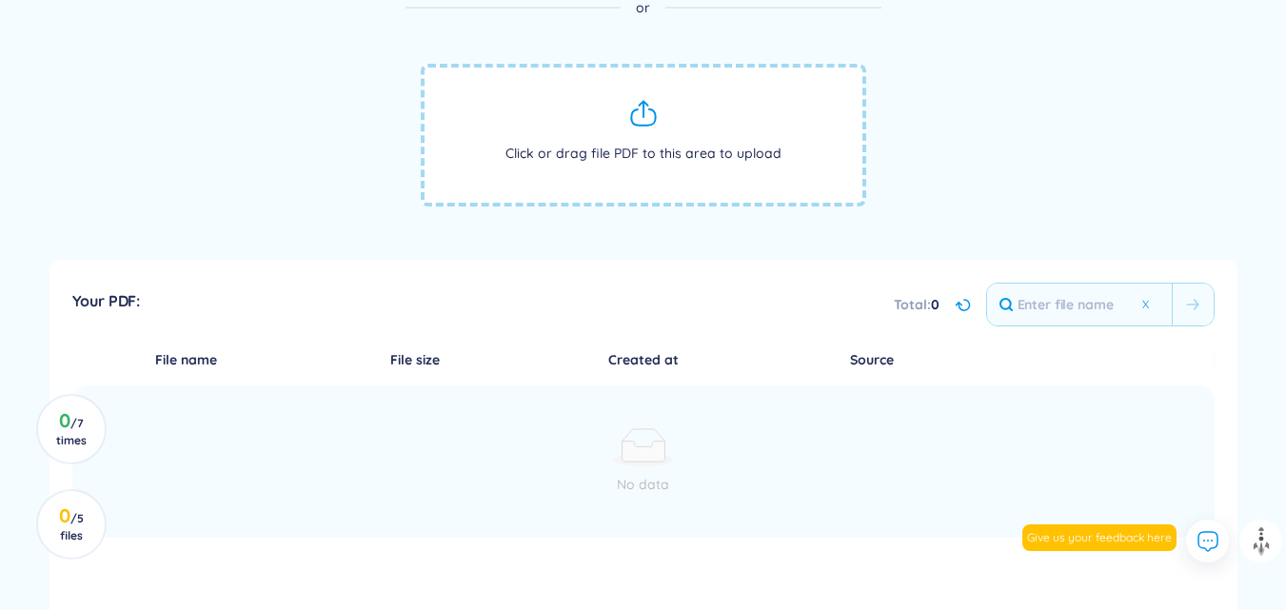
scroll to position [699, 0]
